Goal: Obtain resource: Download file/media

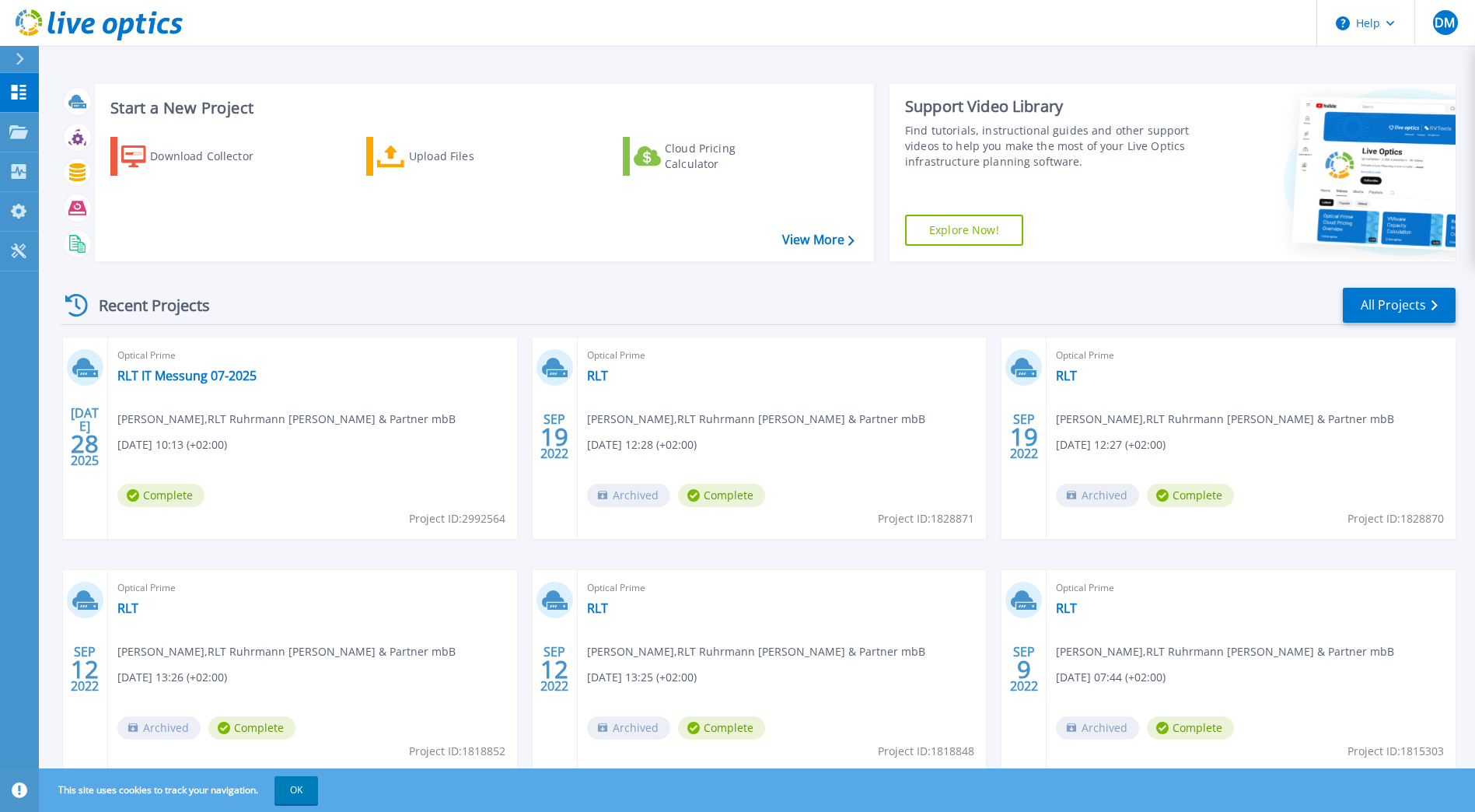
scroll to position [50, 0]
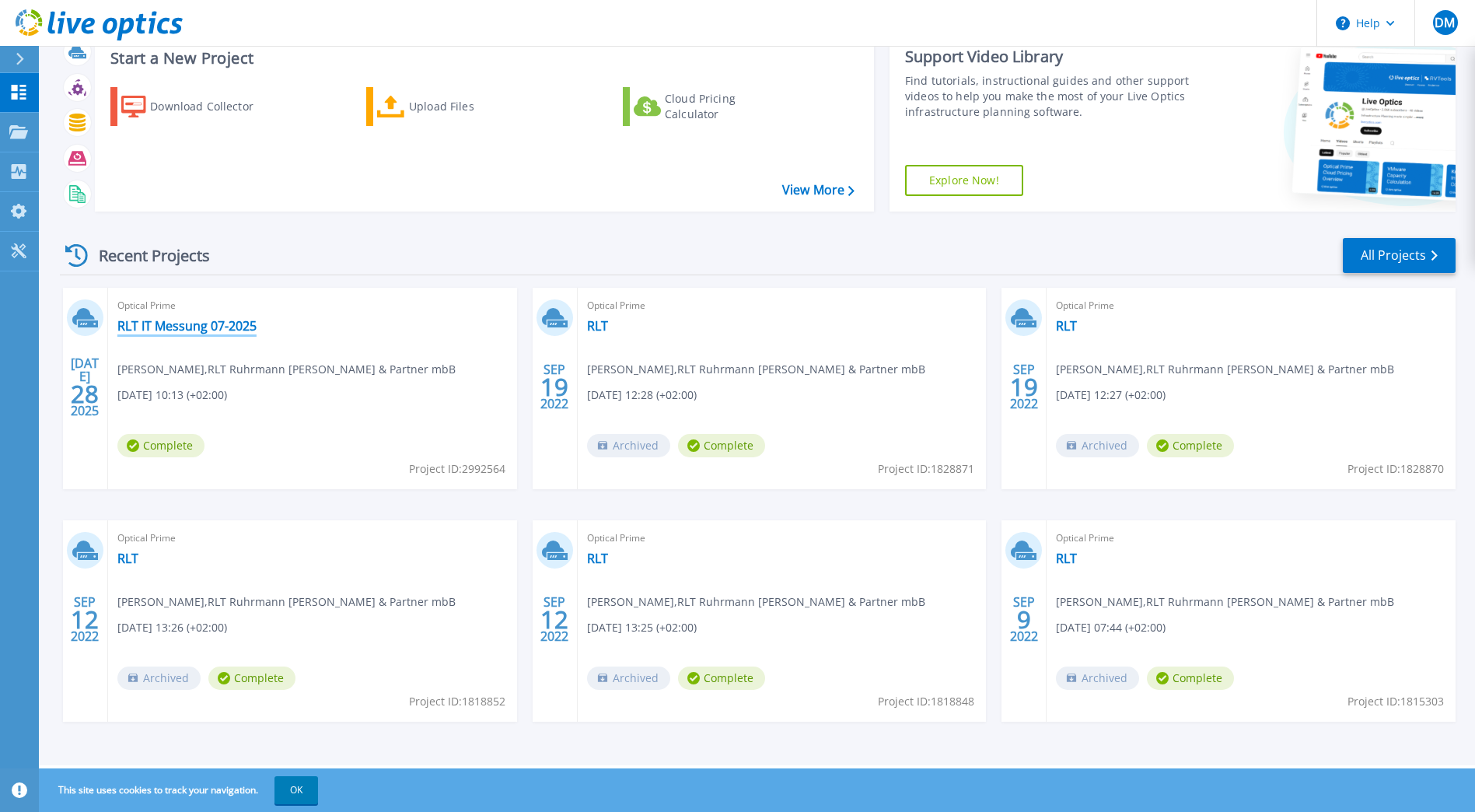
click at [209, 327] on link "RLT IT Messung 07-2025" at bounding box center [186, 325] width 139 height 15
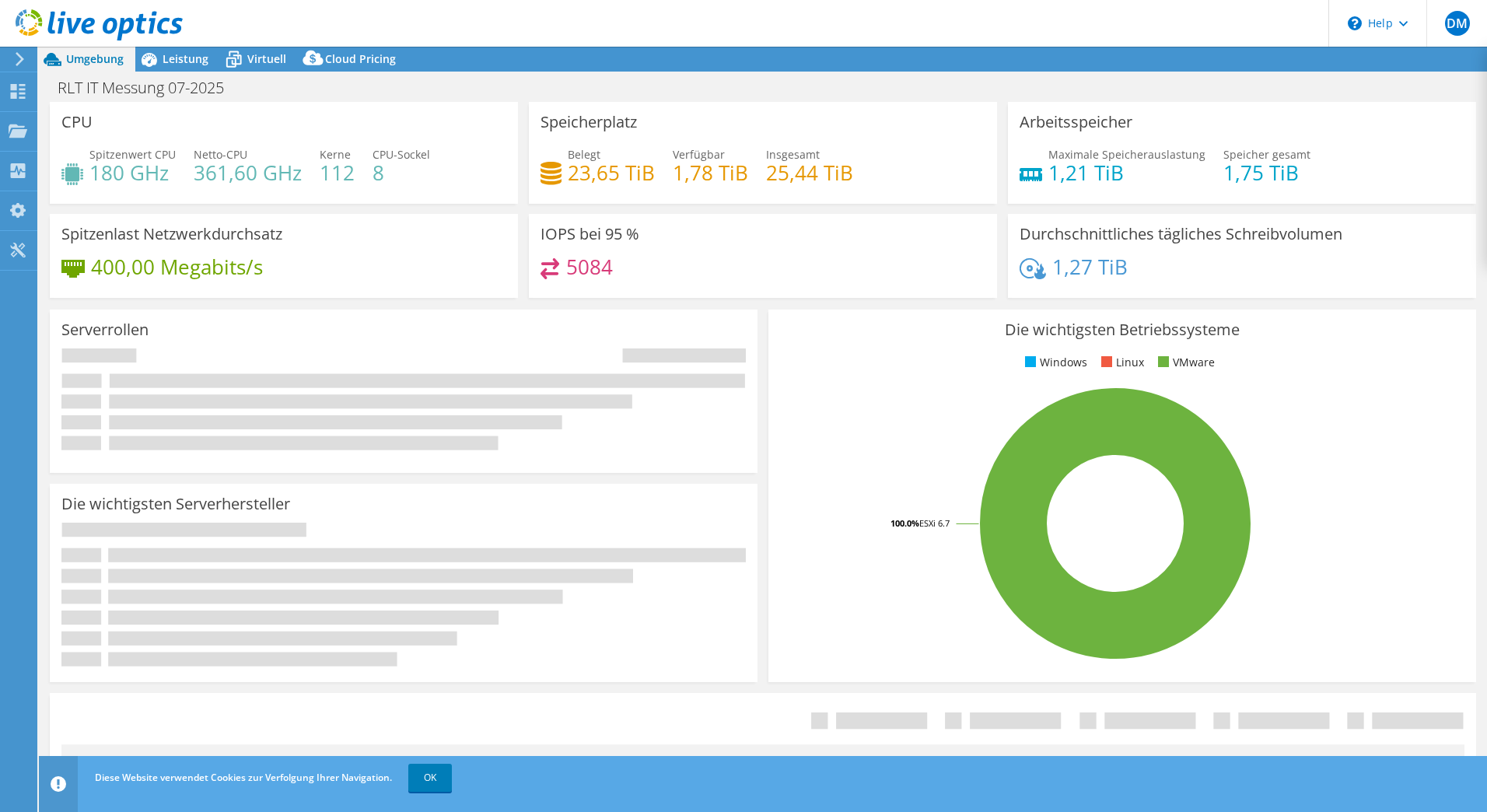
select select "USD"
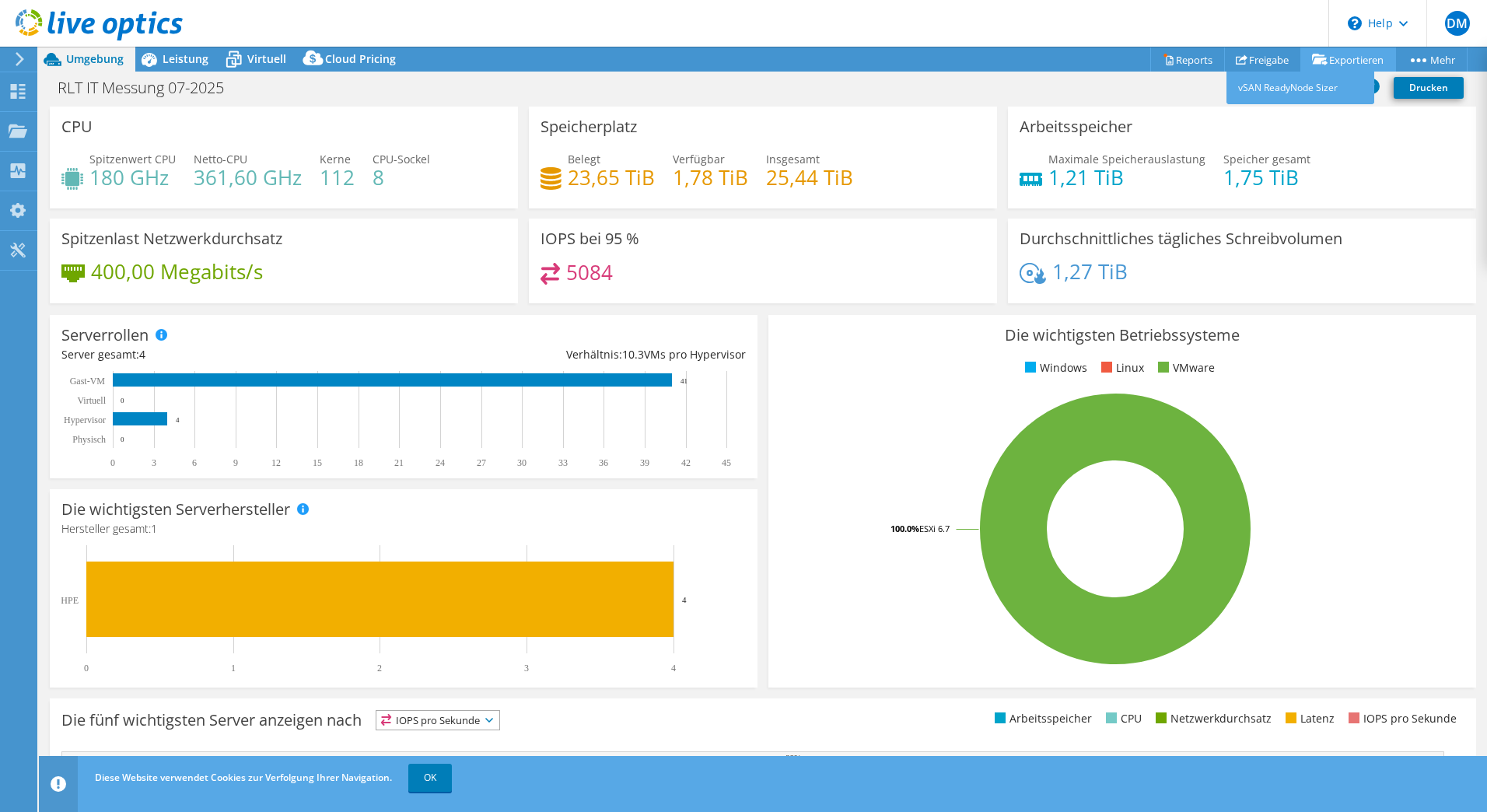
click at [1340, 53] on link "Exportieren" at bounding box center [1348, 59] width 96 height 24
click at [1351, 59] on link "Exportieren" at bounding box center [1348, 59] width 96 height 24
click at [1189, 18] on header "DM Endbenutzer [PERSON_NAME] [PERSON_NAME][EMAIL_ADDRESS][PERSON_NAME][DOMAIN_N…" at bounding box center [743, 23] width 1487 height 47
click at [1299, 83] on link "vSAN ReadyNode Sizer" at bounding box center [1301, 88] width 148 height 33
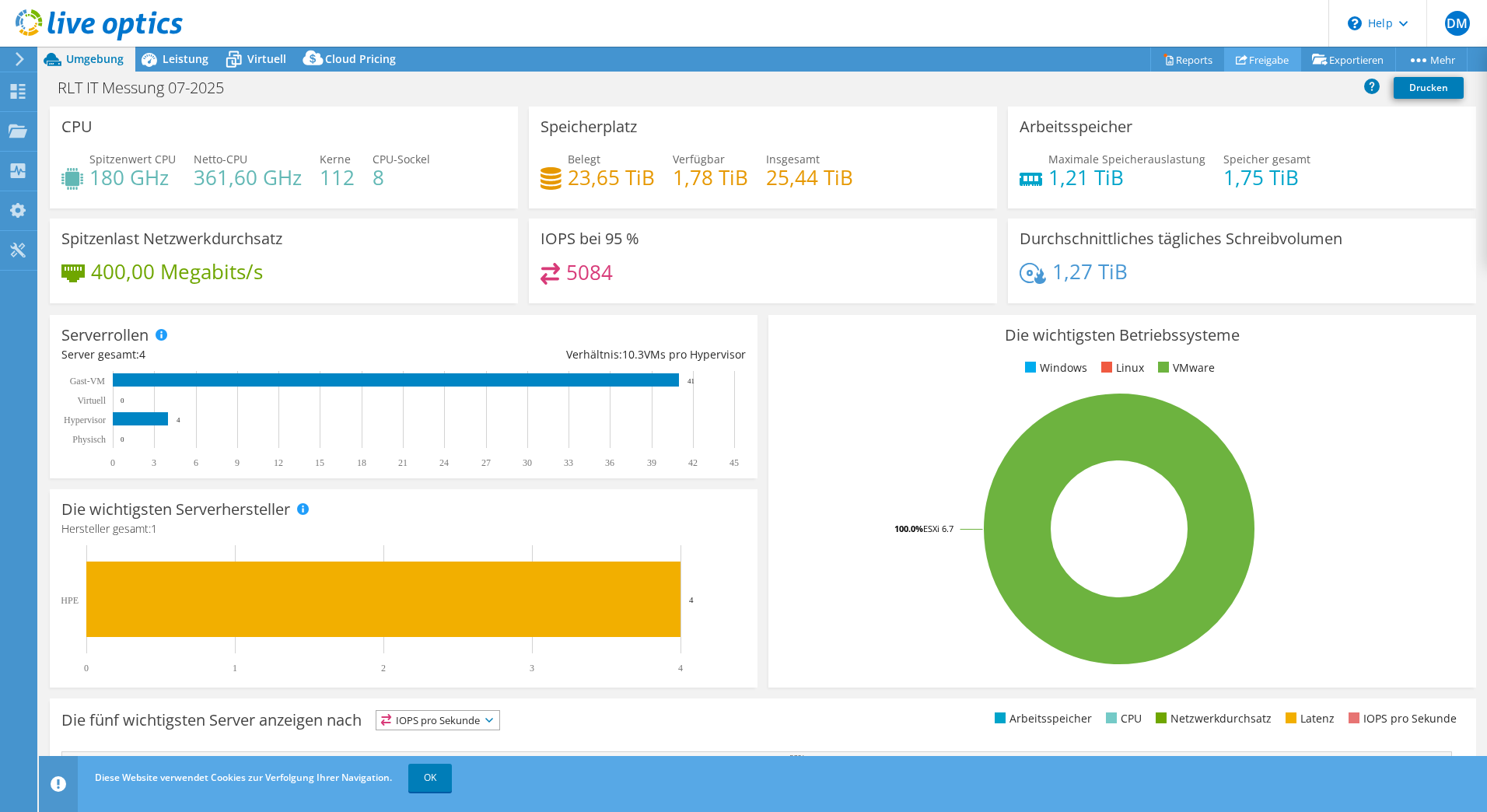
click at [1257, 55] on link "Freigabe" at bounding box center [1263, 59] width 77 height 24
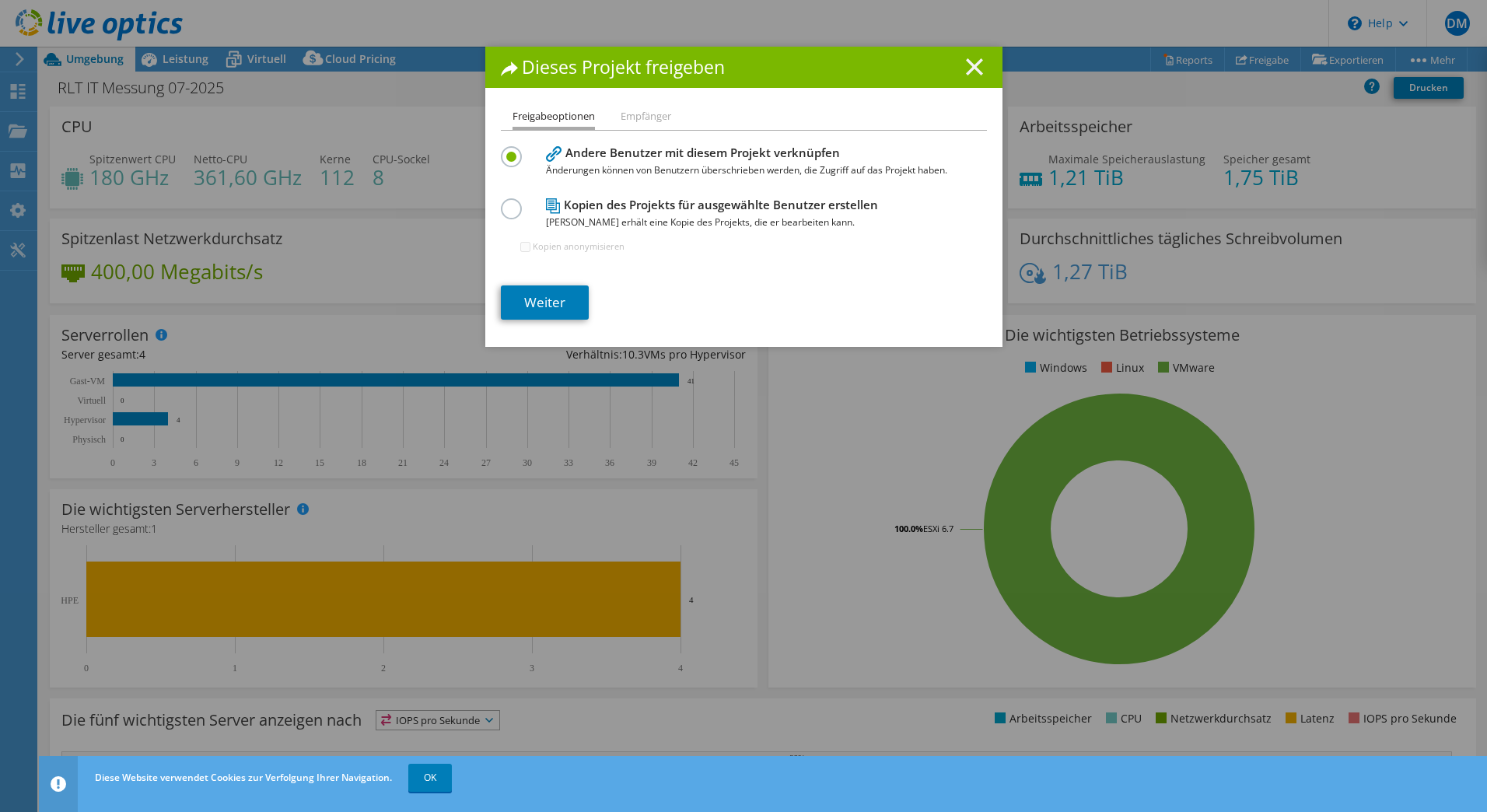
click at [967, 61] on icon at bounding box center [974, 67] width 17 height 17
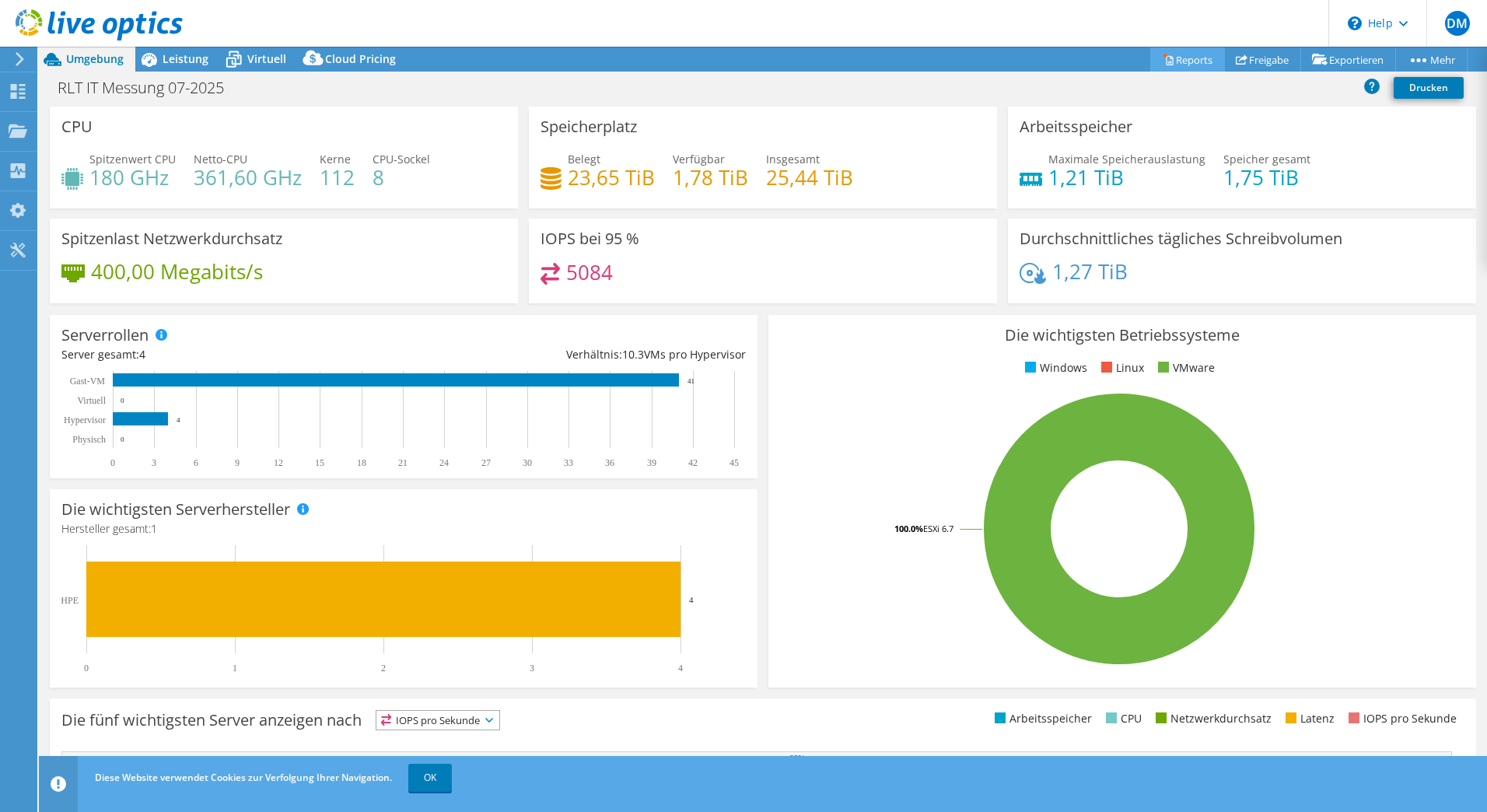
click at [1179, 56] on link "Reports" at bounding box center [1187, 59] width 75 height 24
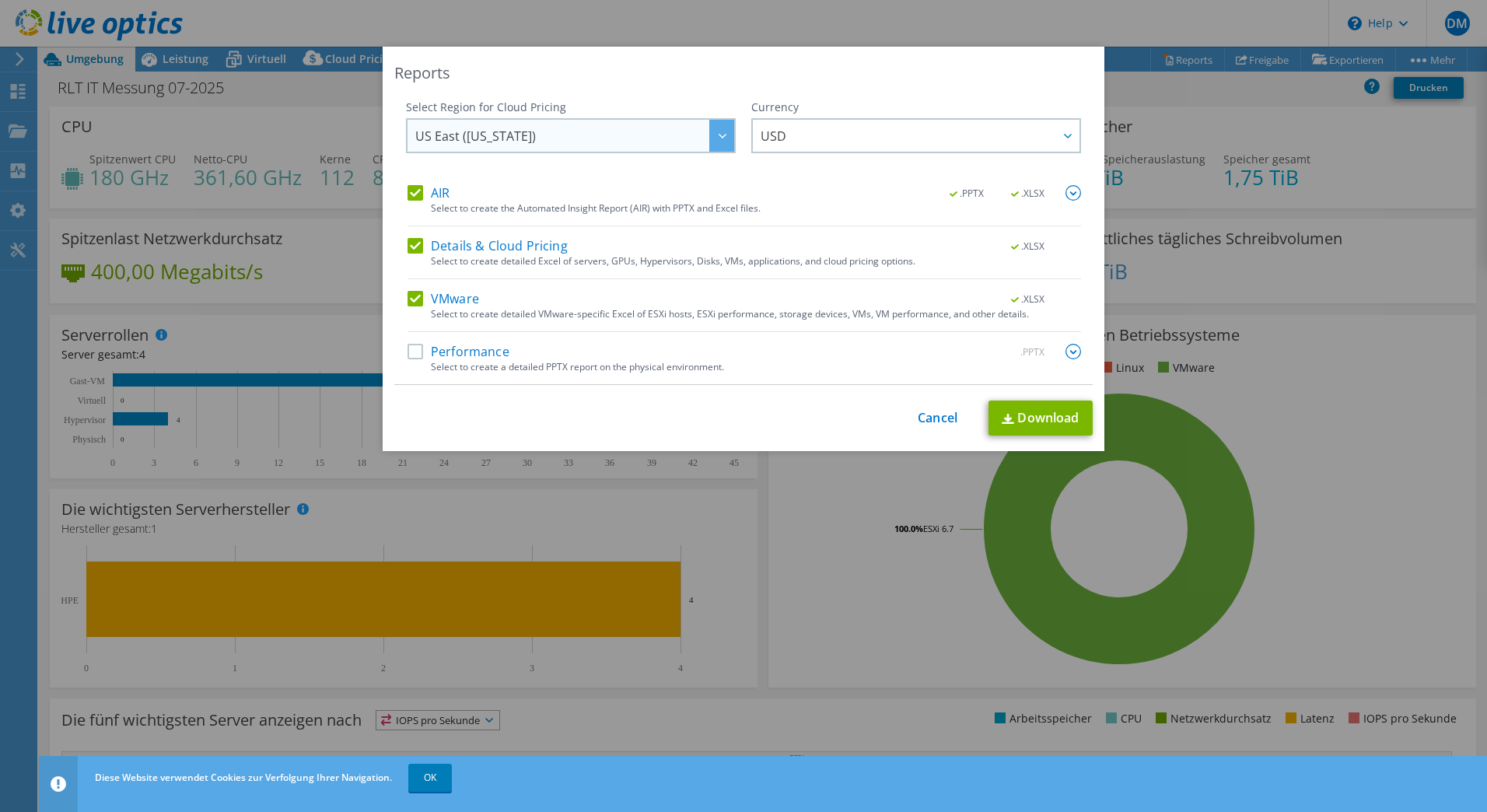
click at [719, 133] on div at bounding box center [721, 136] width 25 height 32
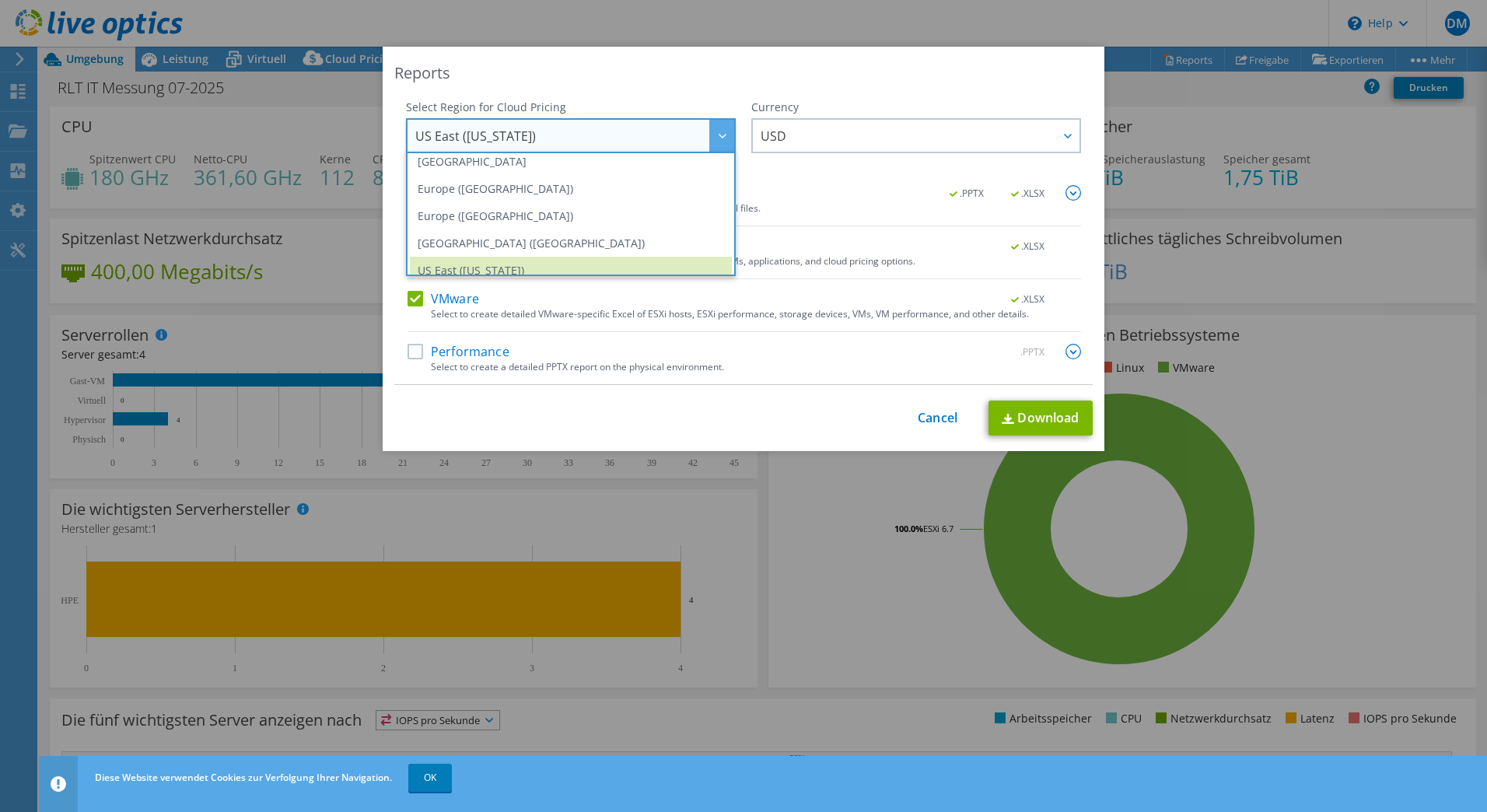
scroll to position [180, 0]
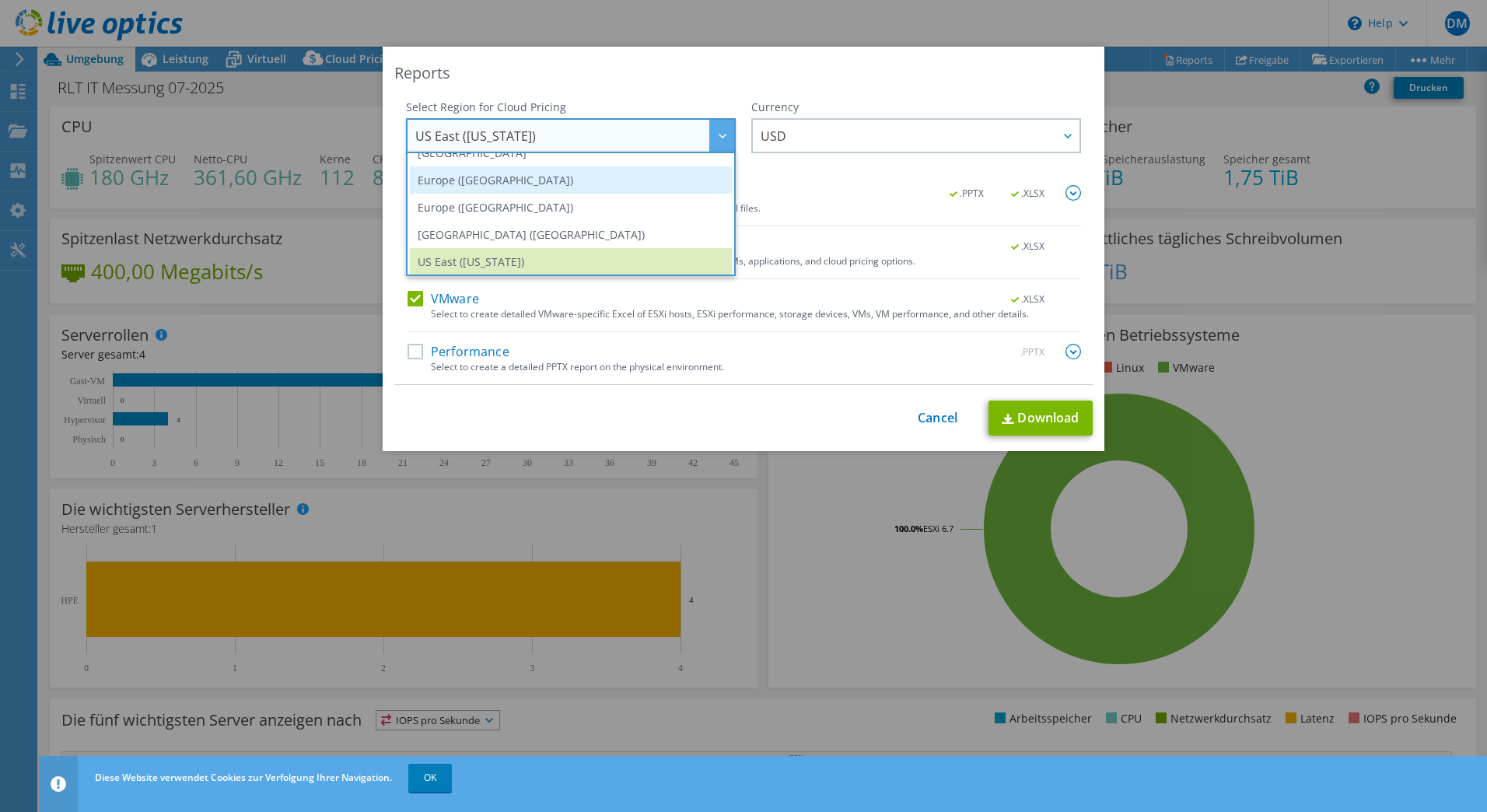
click at [566, 183] on li "Europe ([GEOGRAPHIC_DATA])" at bounding box center [570, 180] width 322 height 27
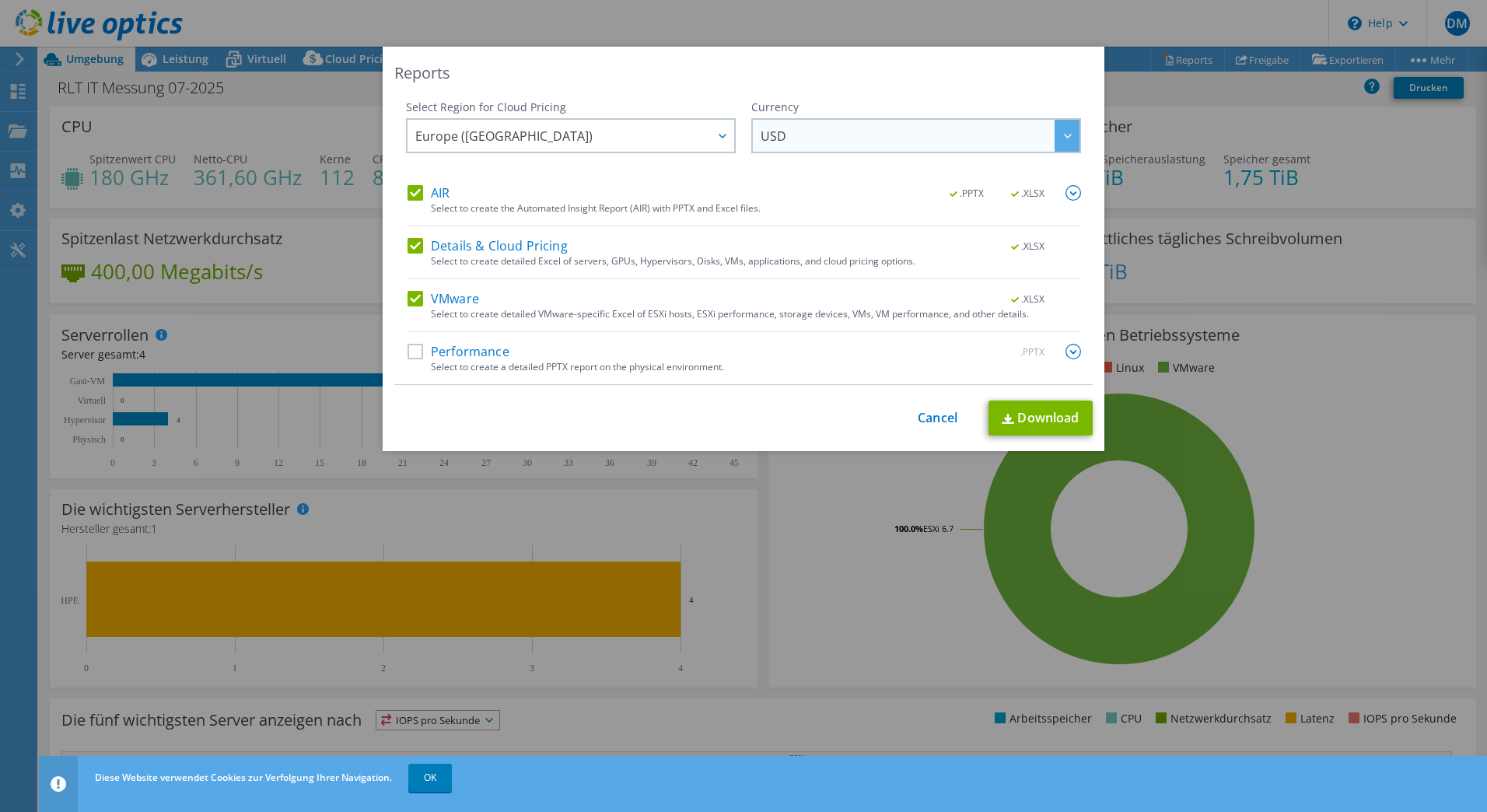
click at [1066, 135] on div at bounding box center [1067, 136] width 25 height 32
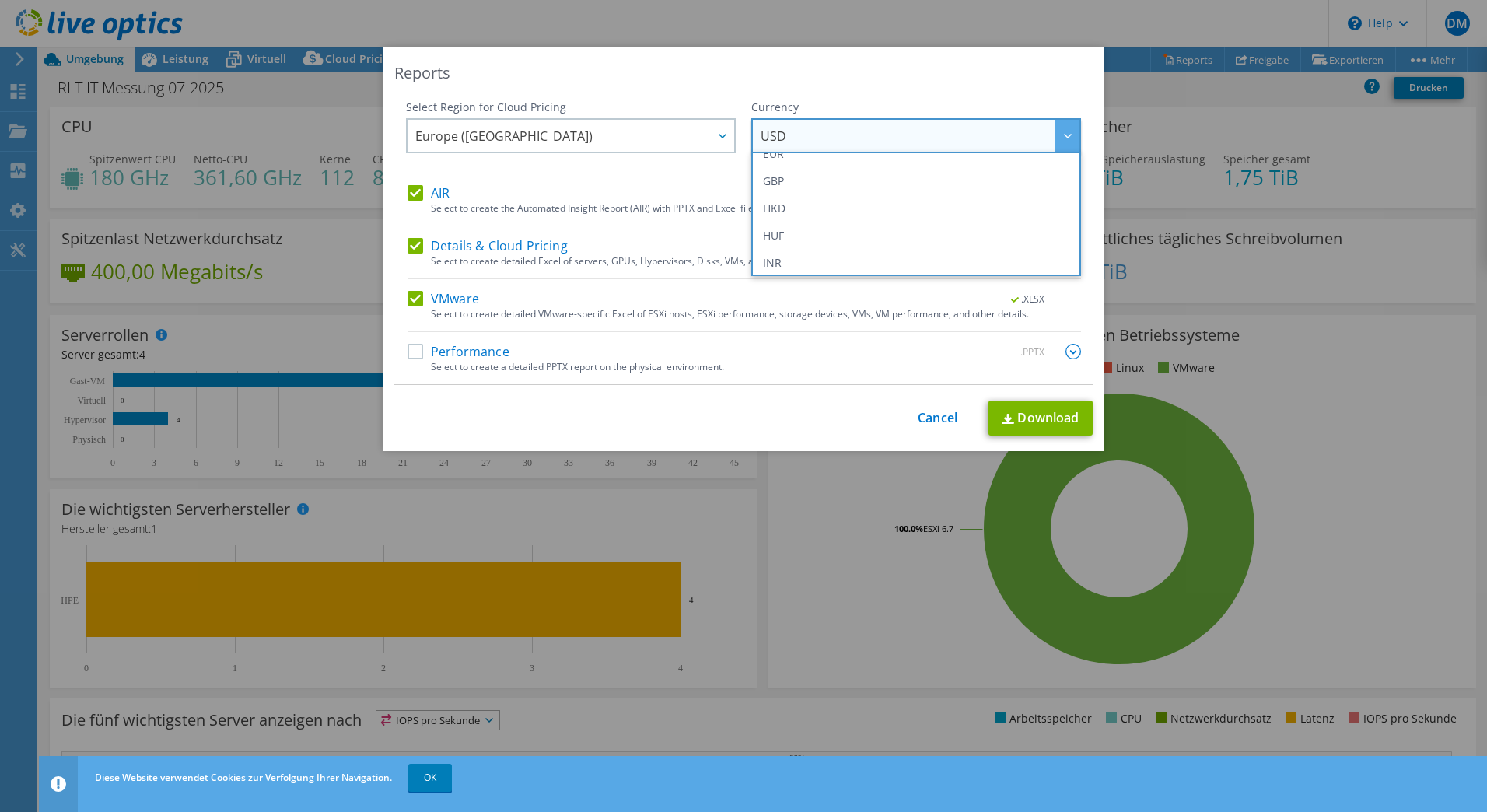
scroll to position [156, 0]
click at [967, 229] on li "EUR" at bounding box center [916, 231] width 322 height 27
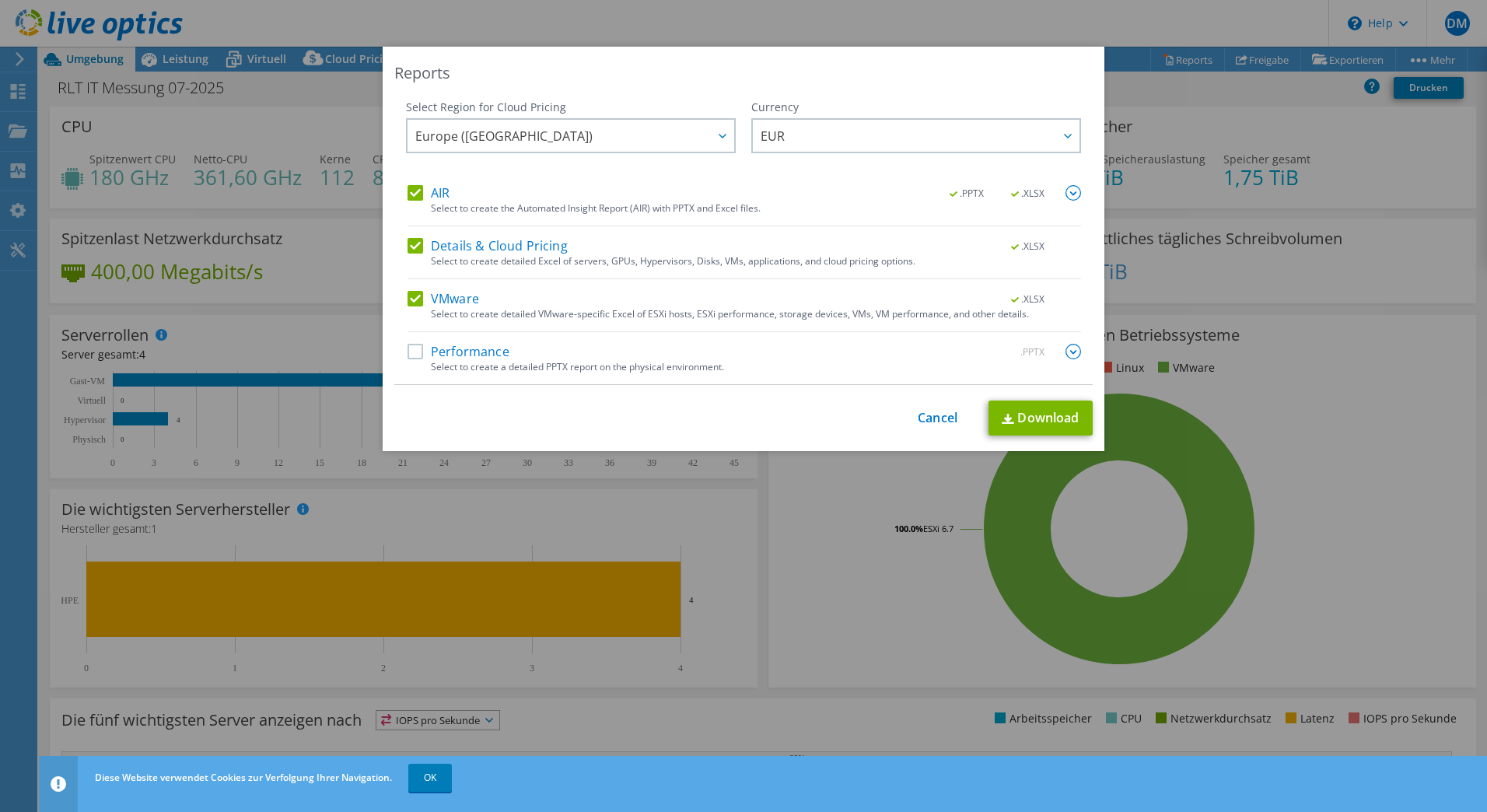
click at [411, 347] on label "Performance" at bounding box center [458, 351] width 102 height 15
click at [0, 0] on input "Performance" at bounding box center [0, 0] width 0 height 0
click at [1048, 414] on link "Download" at bounding box center [1040, 418] width 104 height 35
drag, startPoint x: 934, startPoint y: 406, endPoint x: 930, endPoint y: 419, distance: 13.6
click at [934, 406] on div "This process may take a while, please wait... Cancel Download" at bounding box center [743, 418] width 698 height 35
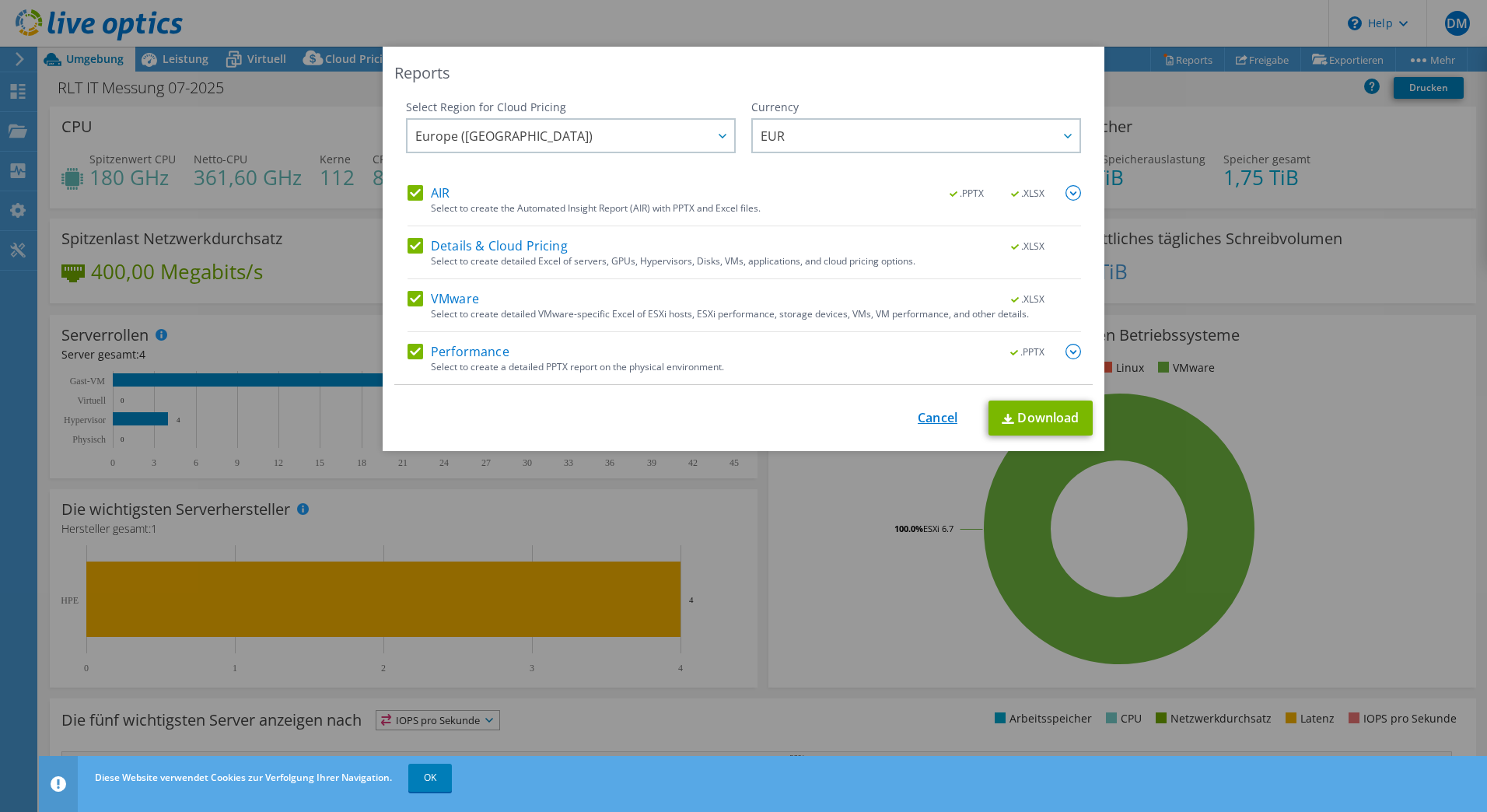
click at [930, 419] on link "Cancel" at bounding box center [937, 418] width 39 height 14
